Goal: Transaction & Acquisition: Purchase product/service

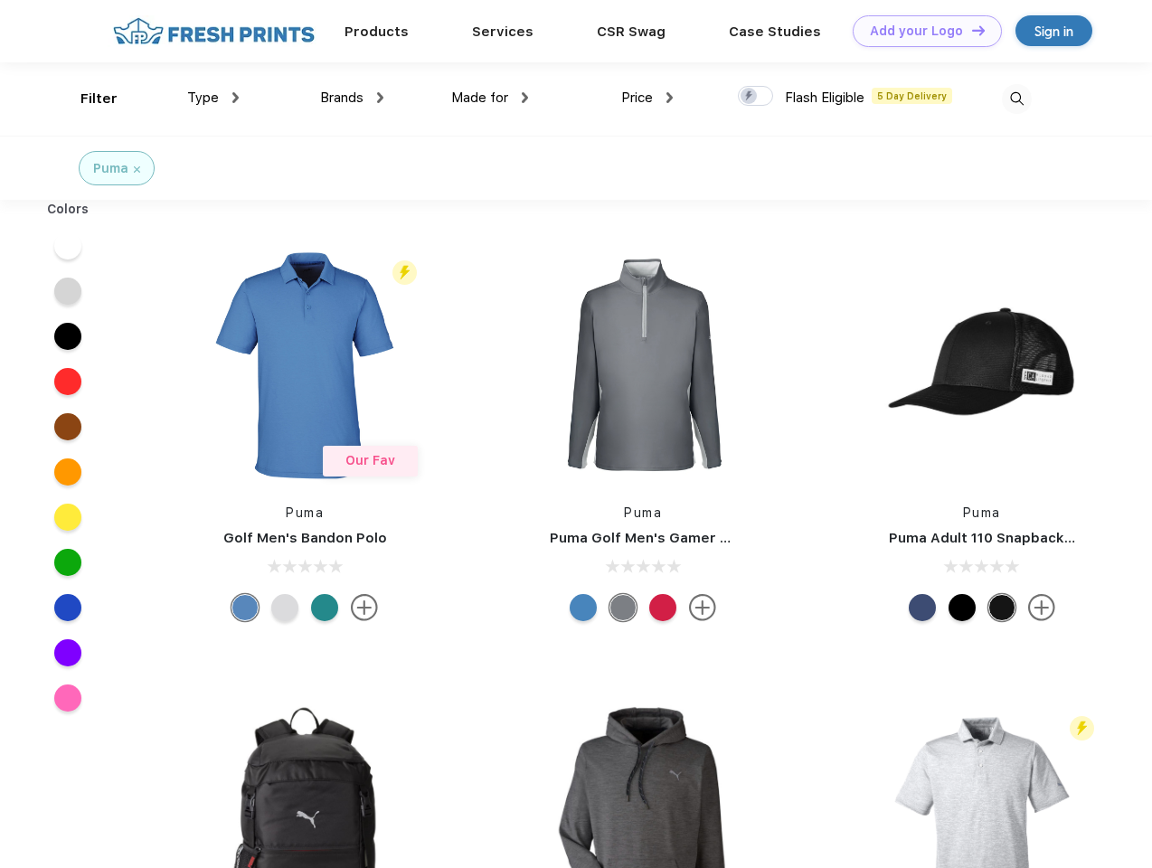
click at [920, 31] on link "Add your Logo Design Tool" at bounding box center [927, 31] width 149 height 32
click at [0, 0] on div "Design Tool" at bounding box center [0, 0] width 0 height 0
click at [970, 30] on link "Add your Logo Design Tool" at bounding box center [927, 31] width 149 height 32
click at [87, 99] on div "Filter" at bounding box center [98, 99] width 37 height 21
click at [213, 98] on span "Type" at bounding box center [203, 98] width 32 height 16
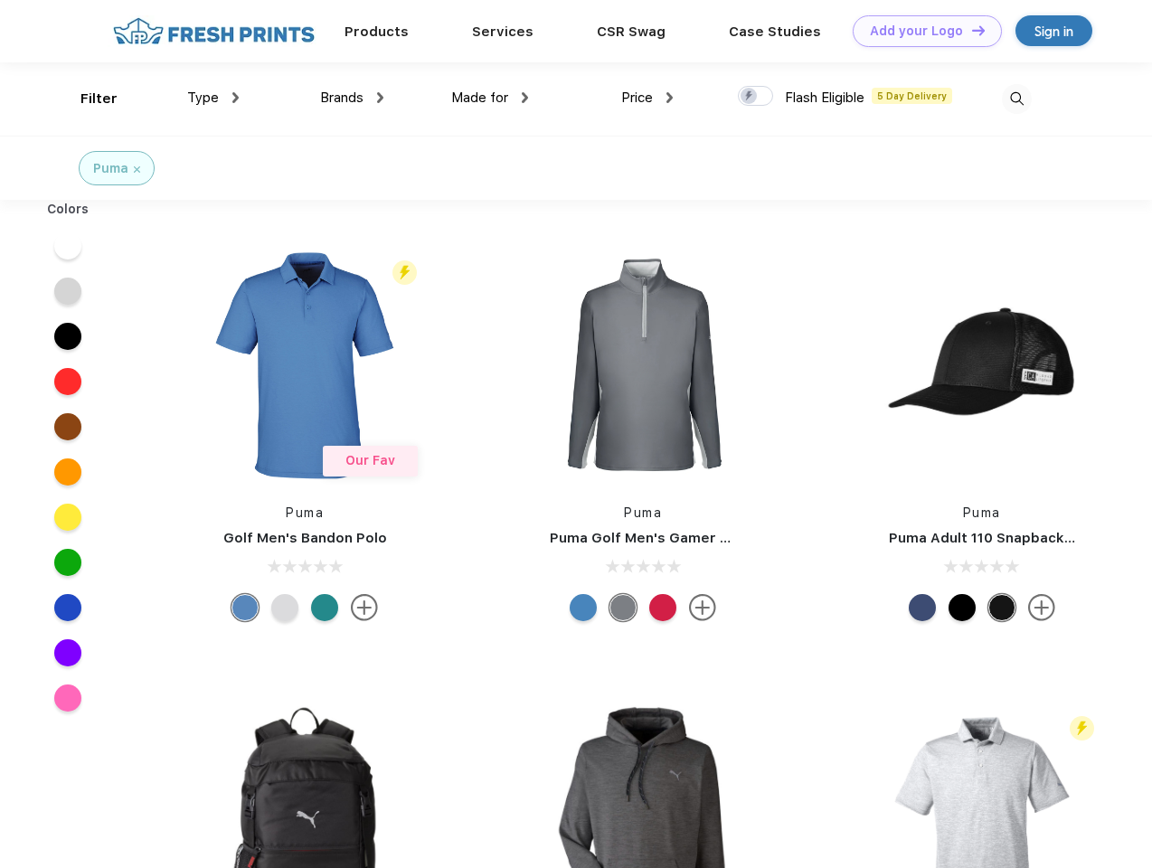
click at [352, 98] on span "Brands" at bounding box center [341, 98] width 43 height 16
click at [490, 98] on span "Made for" at bounding box center [479, 98] width 57 height 16
click at [647, 98] on span "Price" at bounding box center [637, 98] width 32 height 16
click at [756, 97] on div at bounding box center [755, 96] width 35 height 20
click at [750, 97] on input "checkbox" at bounding box center [744, 91] width 12 height 12
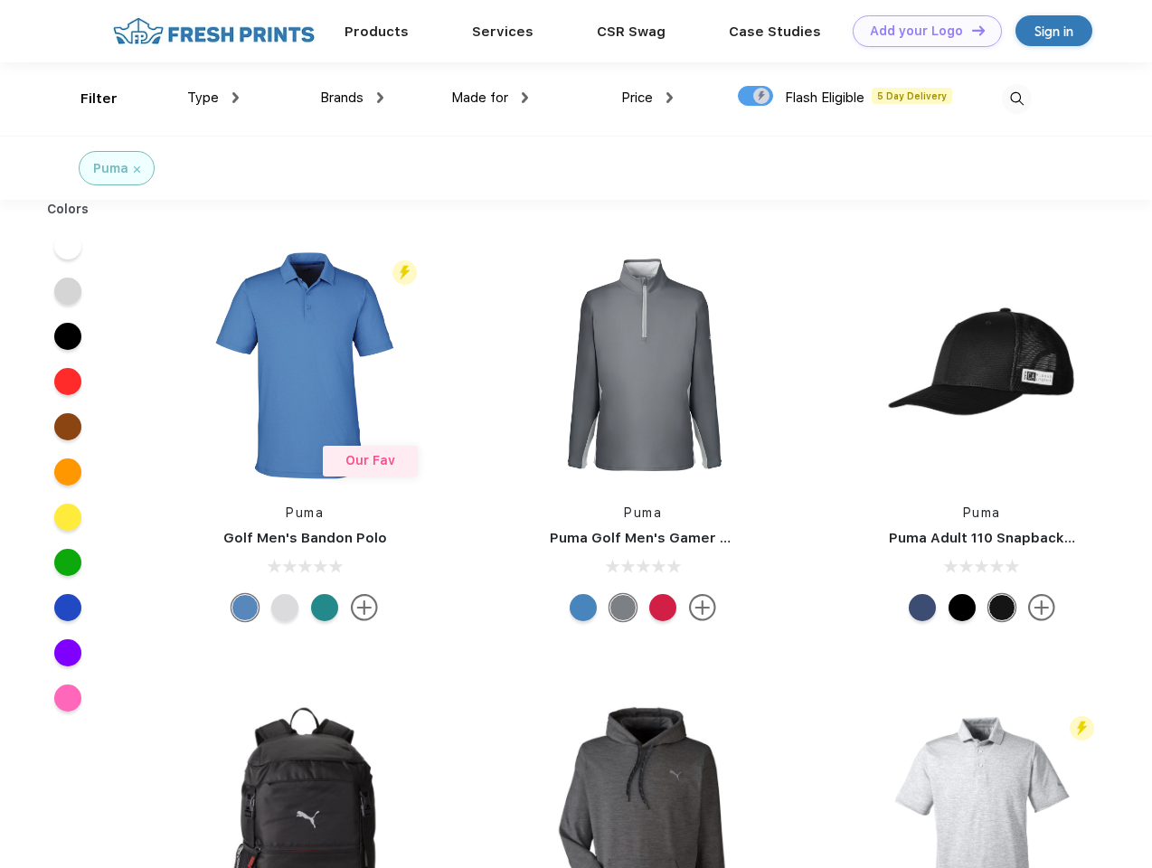
click at [1016, 99] on img at bounding box center [1017, 99] width 30 height 30
